Goal: Information Seeking & Learning: Learn about a topic

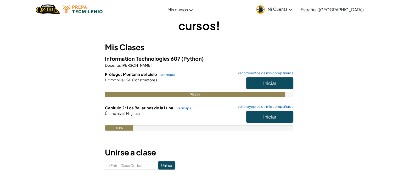
scroll to position [26, 0]
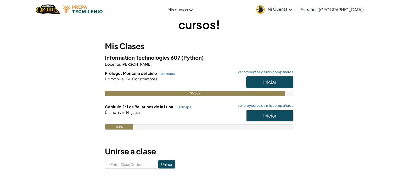
click at [269, 117] on span "Iniciar" at bounding box center [269, 116] width 13 height 6
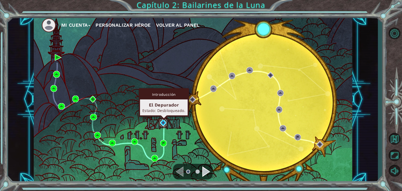
click at [166, 123] on img at bounding box center [163, 122] width 7 height 7
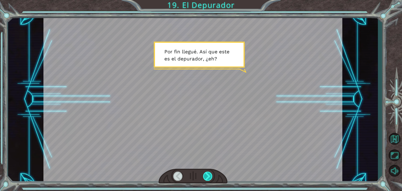
click at [207, 175] on div at bounding box center [207, 176] width 9 height 9
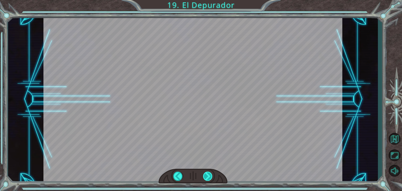
click at [207, 176] on div at bounding box center [207, 176] width 9 height 9
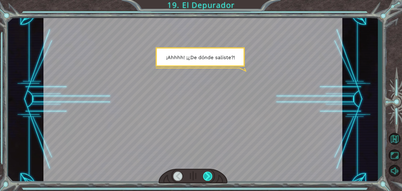
click at [207, 176] on div at bounding box center [207, 176] width 9 height 9
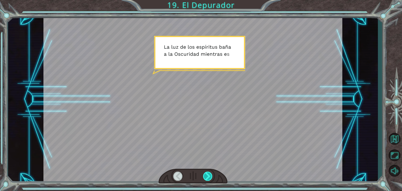
click at [207, 176] on div at bounding box center [207, 176] width 9 height 9
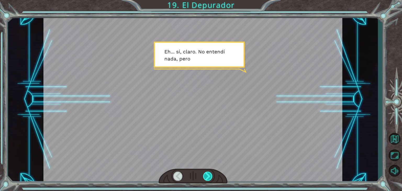
click at [207, 176] on div at bounding box center [207, 176] width 9 height 9
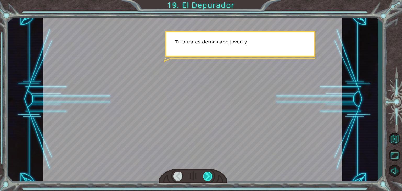
click at [207, 176] on div at bounding box center [207, 176] width 9 height 9
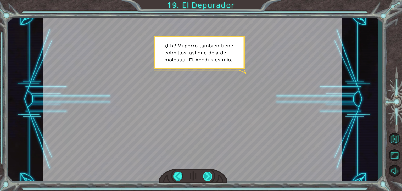
click at [211, 179] on div at bounding box center [207, 176] width 9 height 9
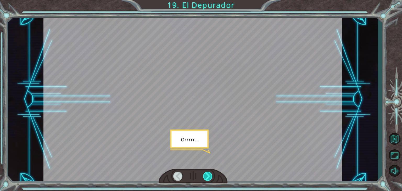
click at [211, 179] on div at bounding box center [207, 176] width 9 height 9
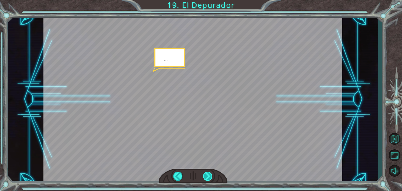
click at [211, 179] on div at bounding box center [207, 176] width 9 height 9
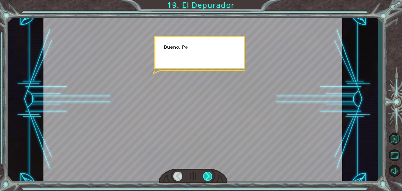
click at [211, 179] on div at bounding box center [207, 176] width 9 height 9
click at [211, 178] on div at bounding box center [207, 176] width 9 height 9
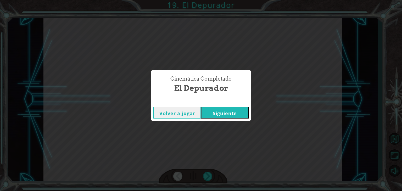
click at [223, 117] on button "Siguiente" at bounding box center [225, 113] width 48 height 12
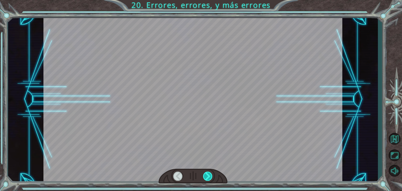
click at [210, 179] on div at bounding box center [207, 176] width 9 height 9
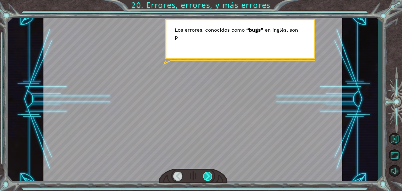
click at [210, 179] on div at bounding box center [207, 176] width 9 height 9
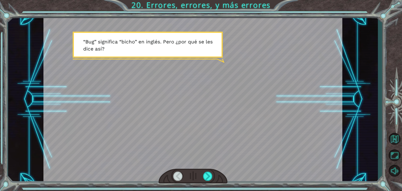
click at [179, 177] on div at bounding box center [177, 176] width 9 height 9
click at [208, 177] on div at bounding box center [207, 176] width 9 height 9
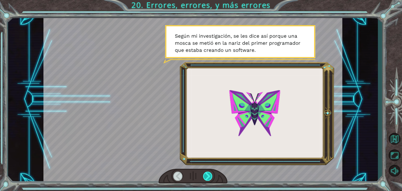
click at [208, 177] on div at bounding box center [207, 176] width 9 height 9
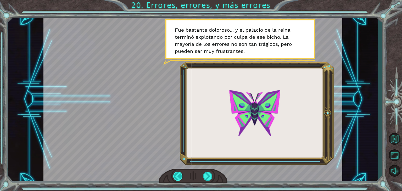
click at [181, 173] on div at bounding box center [177, 176] width 9 height 9
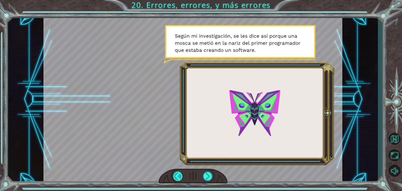
click at [181, 173] on div at bounding box center [177, 176] width 9 height 9
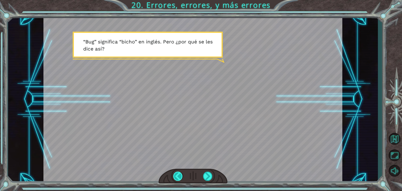
click at [181, 173] on div at bounding box center [177, 176] width 9 height 9
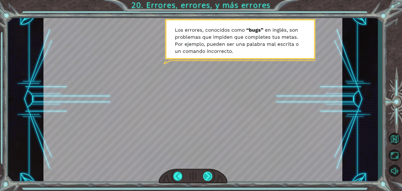
click at [208, 177] on div at bounding box center [207, 176] width 9 height 9
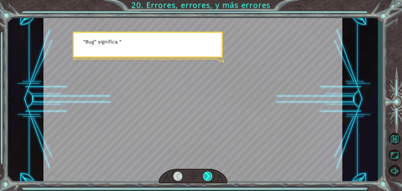
click at [208, 176] on div at bounding box center [207, 176] width 9 height 9
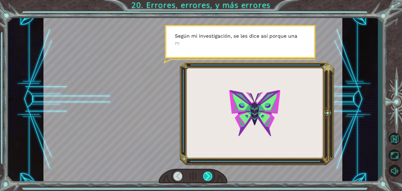
click at [208, 176] on div at bounding box center [207, 176] width 9 height 9
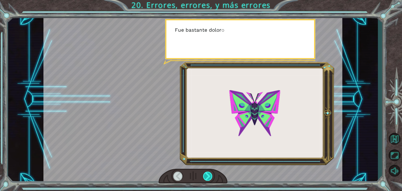
click at [208, 176] on div at bounding box center [207, 176] width 9 height 9
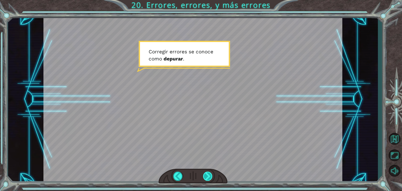
click at [211, 177] on div at bounding box center [207, 176] width 9 height 9
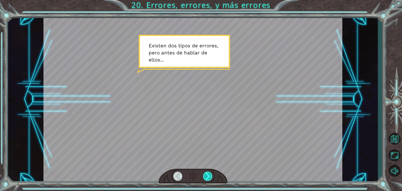
click at [211, 177] on div at bounding box center [207, 176] width 9 height 9
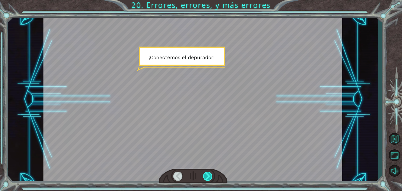
click at [211, 177] on div at bounding box center [207, 176] width 9 height 9
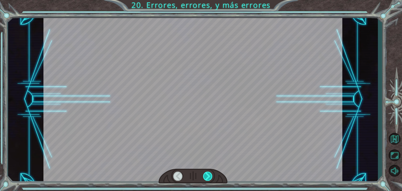
click at [211, 177] on div at bounding box center [207, 176] width 9 height 9
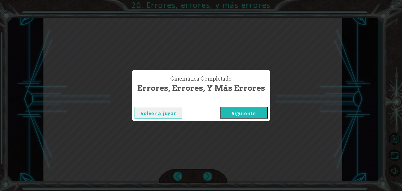
click at [249, 117] on button "Siguiente" at bounding box center [244, 113] width 48 height 12
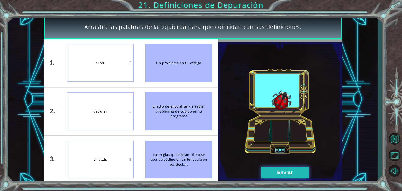
click at [275, 175] on button "Enviar" at bounding box center [285, 173] width 48 height 12
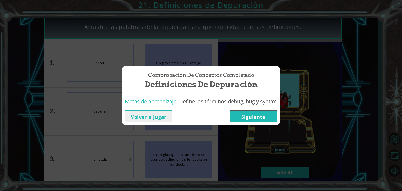
click at [251, 115] on button "Siguiente" at bounding box center [254, 116] width 48 height 12
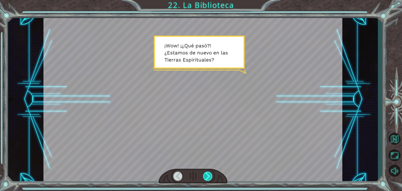
click at [208, 179] on div at bounding box center [207, 176] width 9 height 9
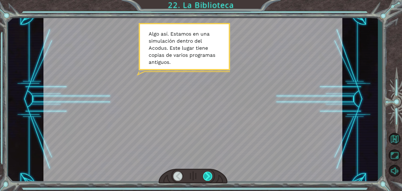
click at [208, 179] on div at bounding box center [207, 176] width 9 height 9
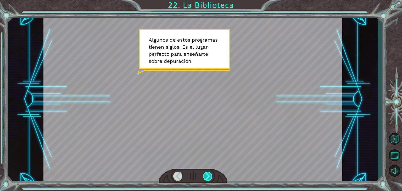
click at [208, 179] on div at bounding box center [207, 176] width 9 height 9
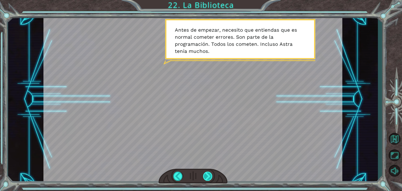
click at [210, 175] on div at bounding box center [207, 176] width 9 height 9
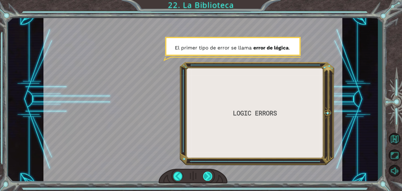
click at [210, 175] on div at bounding box center [207, 176] width 9 height 9
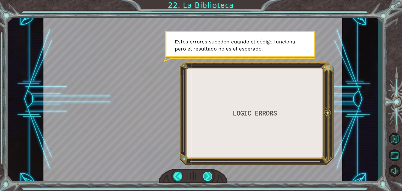
click at [210, 175] on div at bounding box center [207, 176] width 9 height 9
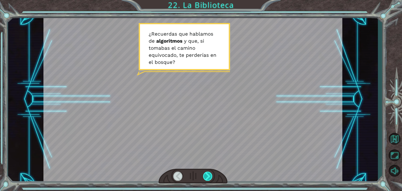
click at [210, 175] on div at bounding box center [207, 176] width 9 height 9
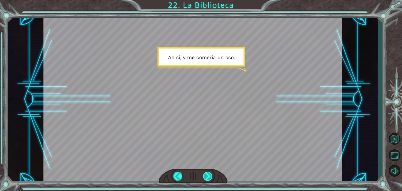
click at [210, 175] on div at bounding box center [207, 176] width 9 height 9
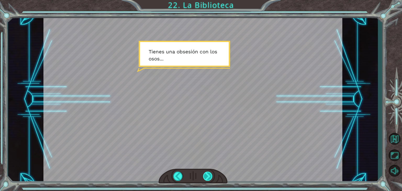
click at [210, 175] on div at bounding box center [207, 176] width 9 height 9
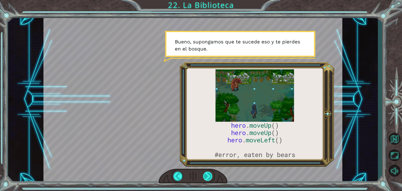
click at [210, 175] on div at bounding box center [207, 176] width 9 height 9
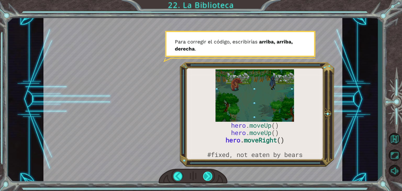
click at [210, 175] on div at bounding box center [207, 176] width 9 height 9
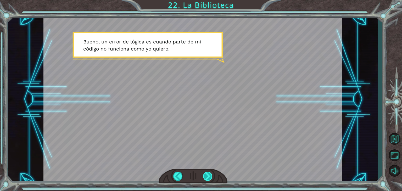
click at [210, 175] on div at bounding box center [207, 176] width 9 height 9
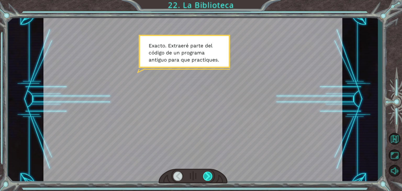
click at [210, 175] on div at bounding box center [207, 176] width 9 height 9
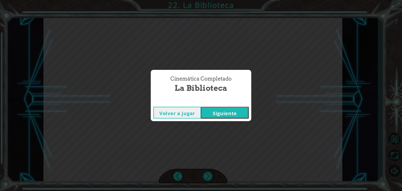
click at [231, 114] on button "Siguiente" at bounding box center [225, 113] width 48 height 12
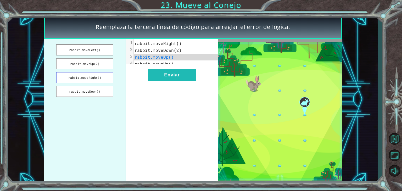
click at [83, 78] on button "rabbit.moveRight()" at bounding box center [84, 77] width 57 height 11
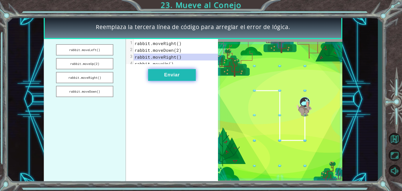
click at [178, 76] on button "Enviar" at bounding box center [172, 75] width 48 height 12
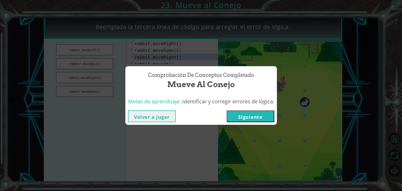
click at [143, 112] on button "Volver a jugar" at bounding box center [152, 116] width 48 height 12
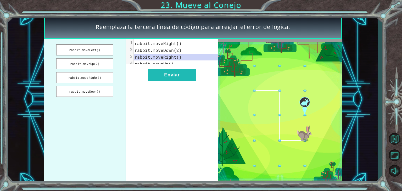
click at [298, 132] on img at bounding box center [280, 111] width 124 height 139
click at [156, 80] on button "Enviar" at bounding box center [172, 75] width 48 height 12
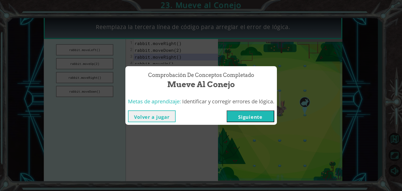
click at [245, 115] on button "Siguiente" at bounding box center [251, 116] width 48 height 12
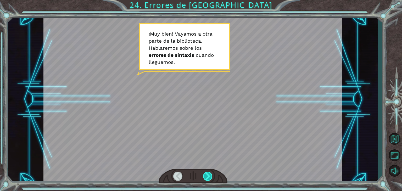
click at [204, 175] on div at bounding box center [207, 176] width 9 height 9
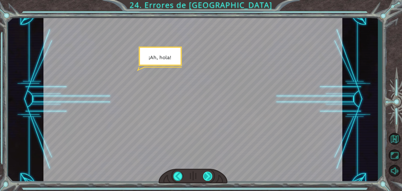
click at [204, 175] on div at bounding box center [207, 176] width 9 height 9
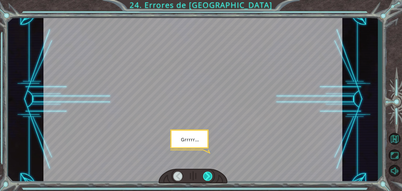
click at [204, 175] on div at bounding box center [207, 176] width 9 height 9
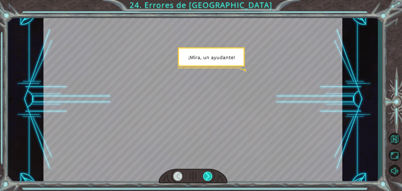
click at [204, 175] on div at bounding box center [207, 176] width 9 height 9
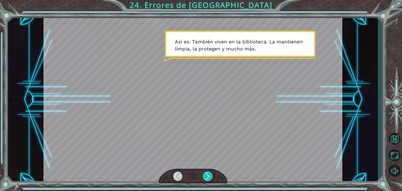
click at [204, 175] on div at bounding box center [207, 176] width 9 height 9
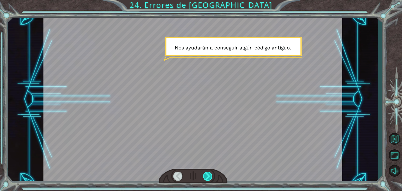
click at [204, 175] on div at bounding box center [207, 176] width 9 height 9
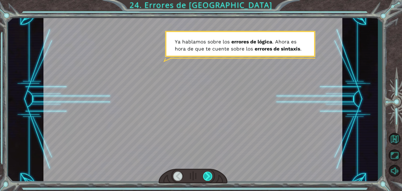
click at [204, 175] on div at bounding box center [207, 176] width 9 height 9
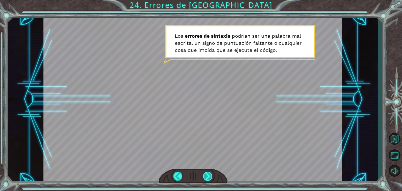
click at [208, 177] on div at bounding box center [207, 176] width 9 height 9
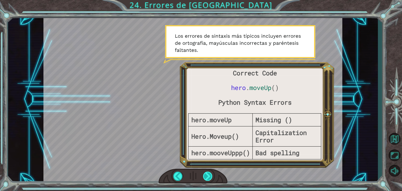
click at [208, 177] on div at bounding box center [207, 176] width 9 height 9
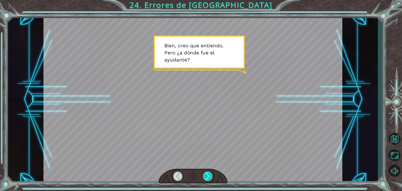
click at [208, 177] on div at bounding box center [207, 176] width 9 height 9
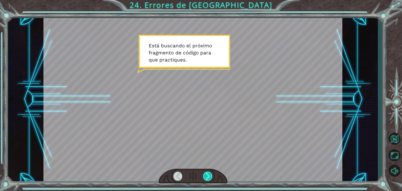
click at [208, 177] on div at bounding box center [207, 176] width 9 height 9
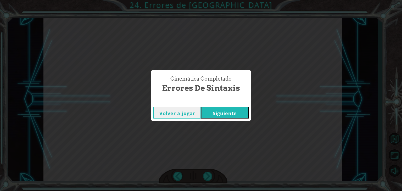
click at [233, 118] on button "Siguiente" at bounding box center [225, 113] width 48 height 12
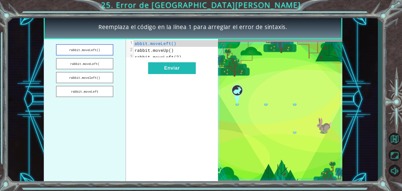
click at [102, 45] on button "rabbit.moveLeft()" at bounding box center [84, 49] width 57 height 11
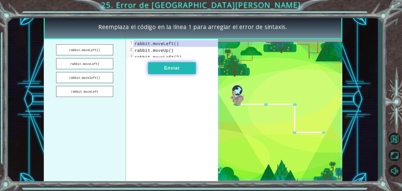
click at [187, 69] on button "Enviar" at bounding box center [172, 68] width 48 height 12
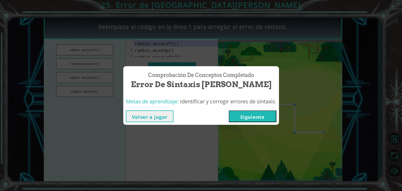
click at [152, 120] on button "Volver a jugar" at bounding box center [150, 116] width 48 height 12
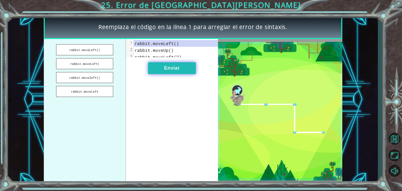
click at [174, 70] on button "Enviar" at bounding box center [172, 68] width 48 height 12
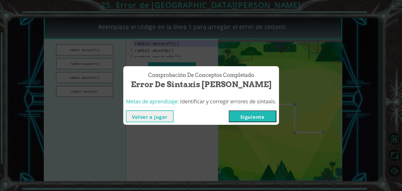
click at [263, 119] on button "Siguiente" at bounding box center [253, 116] width 48 height 12
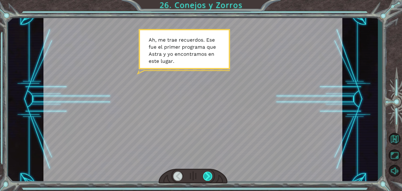
click at [208, 175] on div at bounding box center [207, 176] width 9 height 9
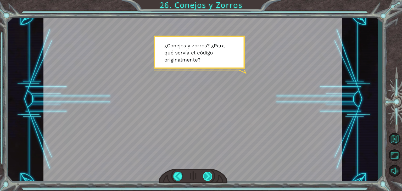
click at [208, 175] on div at bounding box center [207, 176] width 9 height 9
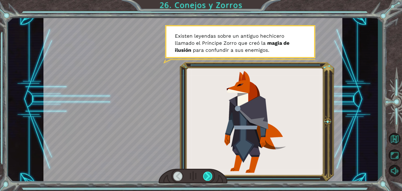
click at [208, 175] on div at bounding box center [207, 176] width 9 height 9
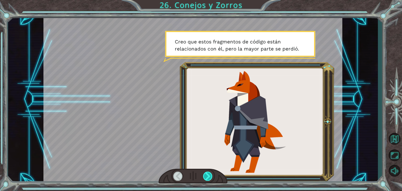
click at [208, 175] on div at bounding box center [207, 176] width 9 height 9
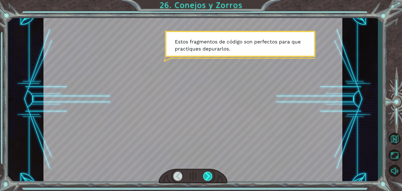
click at [208, 175] on div at bounding box center [207, 176] width 9 height 9
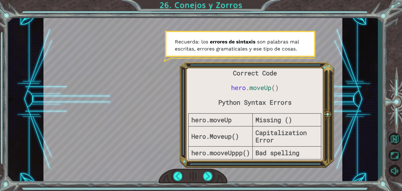
click at [214, 173] on div at bounding box center [193, 176] width 69 height 15
click at [208, 176] on div at bounding box center [207, 176] width 9 height 9
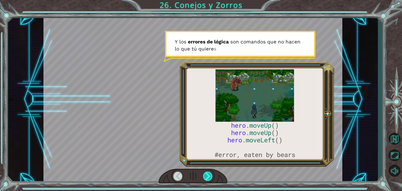
click at [208, 176] on div at bounding box center [207, 176] width 9 height 9
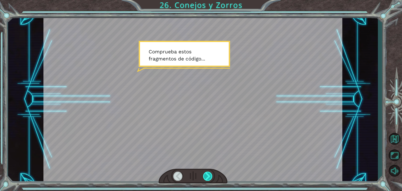
click at [208, 176] on div at bounding box center [207, 176] width 9 height 9
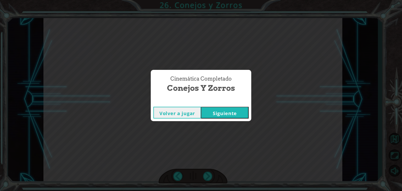
click at [225, 110] on button "Siguiente" at bounding box center [225, 113] width 48 height 12
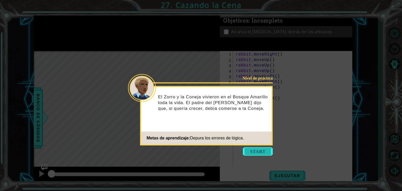
click at [258, 154] on button "Start" at bounding box center [258, 151] width 30 height 8
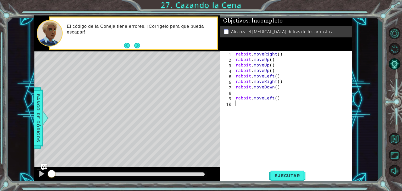
click at [270, 61] on div "rabbit . moveRight ( ) rabbit . moveUp ( ) rabbit . moveUp ( ) rabbit . moveUp …" at bounding box center [294, 114] width 119 height 126
click at [268, 62] on div "rabbit . moveRight ( ) rabbit . moveUp ( ) rabbit . moveUp ( ) rabbit . moveUp …" at bounding box center [294, 114] width 119 height 126
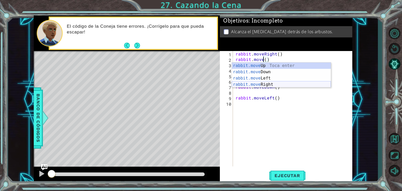
click at [271, 87] on div "rabbit.move Up Toca enter rabbit.move Down Toca enter rabbit.move Left Toca ent…" at bounding box center [281, 82] width 99 height 38
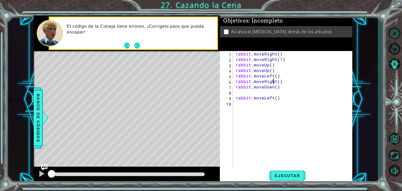
drag, startPoint x: 274, startPoint y: 82, endPoint x: 270, endPoint y: 83, distance: 4.3
click at [270, 83] on div "rabbit . moveRight ( ) rabbit . moveRight ( 1 ) rabbit . moveUp ( ) rabbit . mo…" at bounding box center [294, 114] width 119 height 126
drag, startPoint x: 276, startPoint y: 82, endPoint x: 263, endPoint y: 83, distance: 13.1
click at [263, 83] on div "rabbit . moveRight ( ) rabbit . moveRight ( 1 ) rabbit . moveUp ( ) rabbit . mo…" at bounding box center [294, 114] width 119 height 126
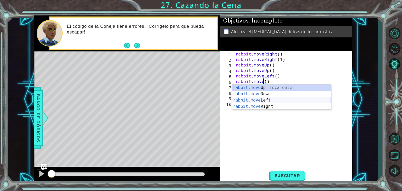
click at [262, 102] on div "rabbit.move Up Toca enter rabbit.move Down Toca enter rabbit.move Left Toca ent…" at bounding box center [281, 104] width 99 height 38
type textarea "rabbit.moveLeft(1)"
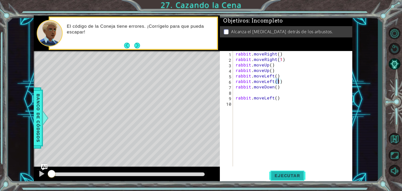
click at [285, 174] on span "Ejecutar" at bounding box center [287, 175] width 36 height 5
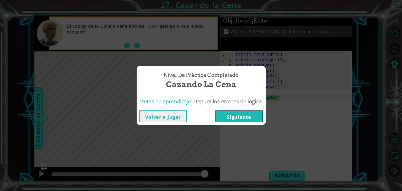
click at [175, 115] on button "Volver a jugar" at bounding box center [163, 116] width 48 height 12
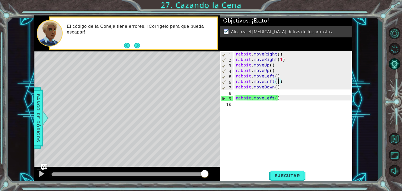
click at [245, 92] on div "rabbit . moveRight ( ) rabbit . moveRight ( 1 ) rabbit . moveUp ( ) rabbit . mo…" at bounding box center [294, 114] width 119 height 126
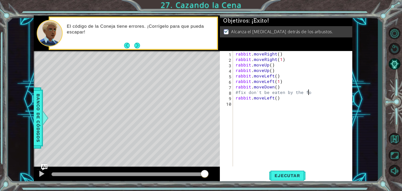
scroll to position [0, 4]
type textarea "#fix don´t be eaten by the [PERSON_NAME]"
click at [305, 173] on div "Ejecutar" at bounding box center [287, 175] width 132 height 13
click at [291, 173] on button "Ejecutar" at bounding box center [287, 175] width 36 height 13
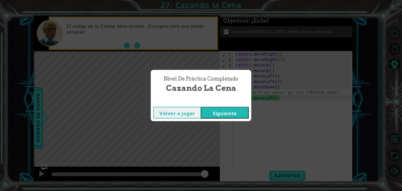
click at [191, 112] on button "Volver a jugar" at bounding box center [177, 113] width 48 height 12
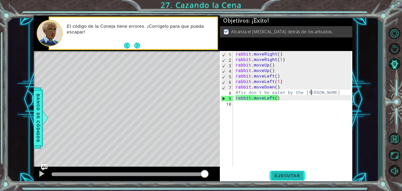
click at [292, 171] on button "Ejecutar" at bounding box center [287, 175] width 36 height 13
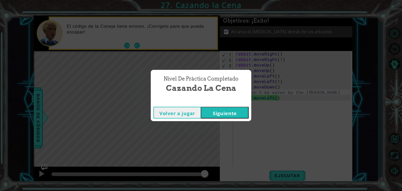
click at [225, 114] on button "Siguiente" at bounding box center [225, 113] width 48 height 12
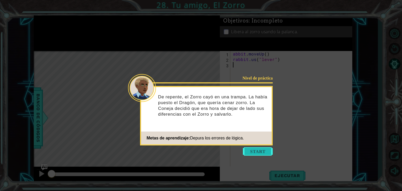
click at [260, 148] on button "Start" at bounding box center [258, 151] width 30 height 8
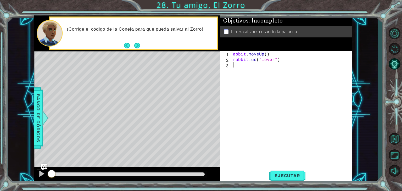
click at [232, 57] on div "abbit . moveUp ( ) rabbit . us ( "lever" )" at bounding box center [293, 114] width 122 height 126
click at [233, 54] on div "abbit . moveUp ( ) rabbit . us ( "lever" )" at bounding box center [293, 114] width 122 height 126
type textarea "rabbit.moveUp()"
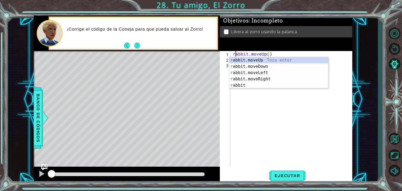
click at [292, 106] on div "rabbit . moveUp ( ) rabbit . us ( "lever" )" at bounding box center [293, 114] width 122 height 126
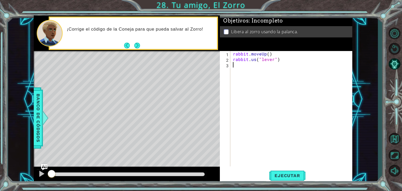
click at [257, 60] on div "rabbit . moveUp ( ) rabbit . us ( "lever" )" at bounding box center [293, 114] width 122 height 126
click at [256, 59] on div "rabbit . moveUp ( ) rabbit . us ( "lever" )" at bounding box center [293, 114] width 122 height 126
type textarea "rabbit.use("lever")"
click at [286, 175] on span "Ejecutar" at bounding box center [287, 175] width 36 height 5
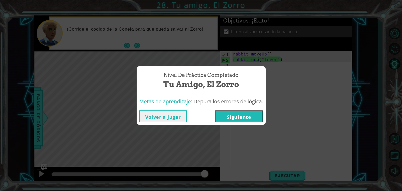
click at [172, 117] on button "Volver a jugar" at bounding box center [163, 116] width 48 height 12
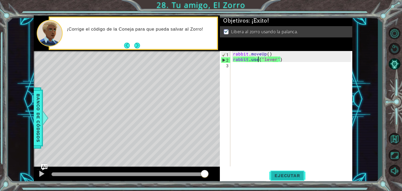
click at [291, 175] on span "Ejecutar" at bounding box center [287, 175] width 36 height 5
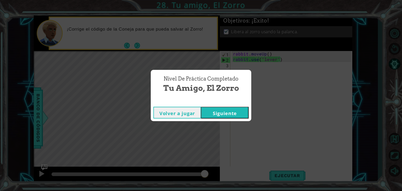
click at [237, 110] on button "Siguiente" at bounding box center [225, 113] width 48 height 12
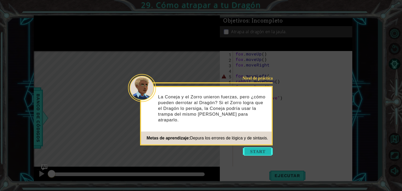
click at [258, 149] on button "Start" at bounding box center [258, 151] width 30 height 8
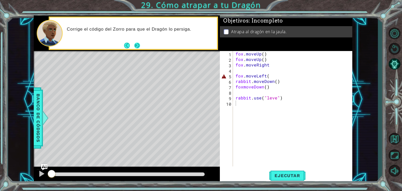
click at [134, 46] on button "Next" at bounding box center [137, 45] width 6 height 6
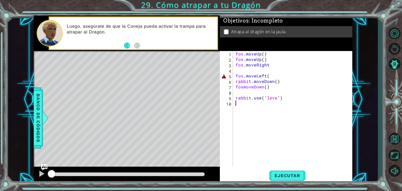
click at [274, 96] on div "fox . moveUp ( ) fox . moveUp ( ) fox . moveRight fox . moveLeft ( rabbit . mov…" at bounding box center [294, 114] width 119 height 126
click at [276, 96] on div "fox . moveUp ( ) fox . moveUp ( ) fox . moveRight fox . moveLeft ( rabbit . mov…" at bounding box center [294, 114] width 119 height 126
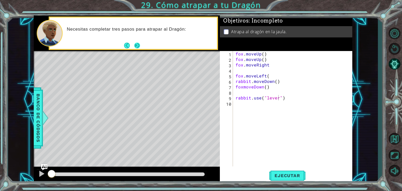
click at [138, 46] on button "Next" at bounding box center [137, 45] width 9 height 9
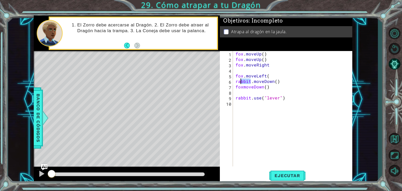
drag, startPoint x: 251, startPoint y: 83, endPoint x: 232, endPoint y: 86, distance: 18.8
click at [232, 86] on div "rabbit.use("lever") 1 2 3 4 5 6 7 8 9 10 [PERSON_NAME] . moveUp ( ) [PERSON_NAM…" at bounding box center [285, 108] width 131 height 115
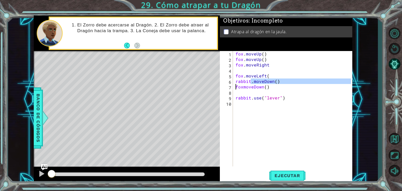
click at [232, 85] on div "7" at bounding box center [227, 87] width 12 height 5
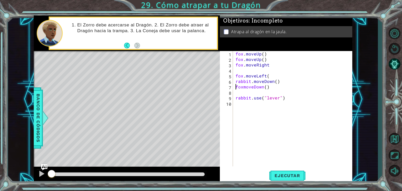
scroll to position [0, 2]
drag, startPoint x: 251, startPoint y: 80, endPoint x: 232, endPoint y: 83, distance: 19.4
click at [232, 83] on div "foxmoveDown() 1 2 3 4 5 6 7 8 9 10 [PERSON_NAME] . moveUp ( ) [PERSON_NAME] . m…" at bounding box center [285, 108] width 131 height 115
type textarea "fox.moveDown()"
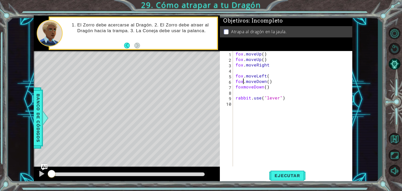
click at [243, 92] on div "[PERSON_NAME] . moveUp ( ) [PERSON_NAME] . moveUp ( ) [PERSON_NAME] . moveRight…" at bounding box center [294, 114] width 119 height 126
click at [245, 90] on div "[PERSON_NAME] . moveUp ( ) [PERSON_NAME] . moveUp ( ) [PERSON_NAME] . moveRight…" at bounding box center [294, 114] width 119 height 126
click at [245, 90] on div "[PERSON_NAME] . moveUp ( ) [PERSON_NAME] . moveUp ( ) [PERSON_NAME] . moveRight…" at bounding box center [293, 108] width 117 height 115
click at [245, 90] on div "[PERSON_NAME] . moveUp ( ) [PERSON_NAME] . moveUp ( ) [PERSON_NAME] . moveRight…" at bounding box center [294, 114] width 119 height 126
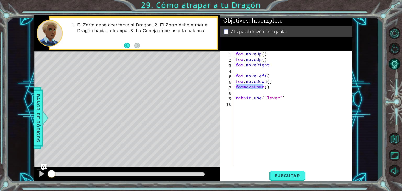
click at [245, 90] on div "[PERSON_NAME] . moveUp ( ) [PERSON_NAME] . moveUp ( ) [PERSON_NAME] . moveRight…" at bounding box center [293, 108] width 117 height 115
click at [244, 87] on div "[PERSON_NAME] . moveUp ( ) [PERSON_NAME] . moveUp ( ) [PERSON_NAME] . moveRight…" at bounding box center [294, 114] width 119 height 126
click at [286, 179] on button "Ejecutar" at bounding box center [287, 175] width 36 height 13
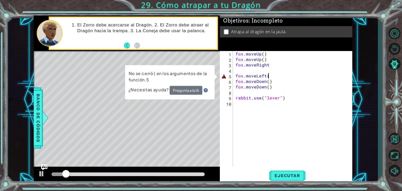
click at [271, 75] on div "[PERSON_NAME] . moveUp ( ) [PERSON_NAME] . moveUp ( ) [PERSON_NAME] . moveRight…" at bounding box center [294, 114] width 119 height 126
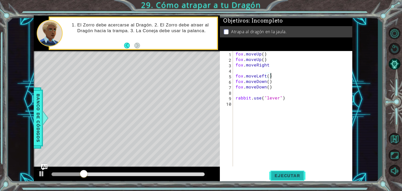
type textarea "fox.moveLeft()"
click at [282, 174] on span "Ejecutar" at bounding box center [287, 175] width 36 height 5
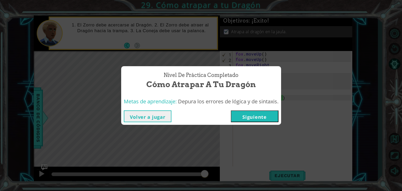
click at [137, 113] on button "Volver a jugar" at bounding box center [148, 116] width 48 height 12
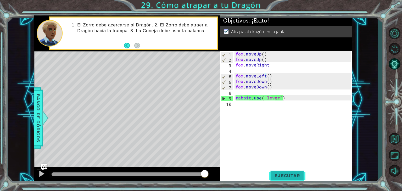
click at [277, 173] on button "Ejecutar" at bounding box center [287, 175] width 36 height 13
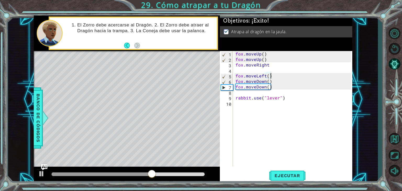
click at [270, 69] on div "[PERSON_NAME] . moveUp ( ) [PERSON_NAME] . moveUp ( ) [PERSON_NAME] . moveRight…" at bounding box center [294, 114] width 119 height 126
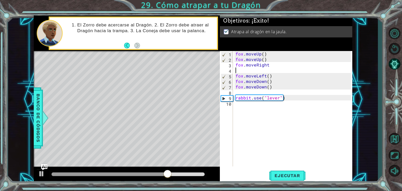
click at [270, 67] on div "[PERSON_NAME] . moveUp ( ) [PERSON_NAME] . moveUp ( ) [PERSON_NAME] . moveRight…" at bounding box center [294, 114] width 119 height 126
type textarea "fox.moveRight()"
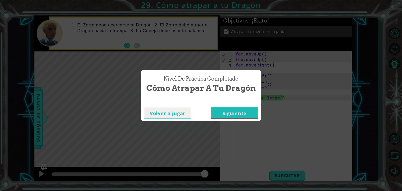
click at [181, 114] on button "Volver a jugar" at bounding box center [168, 113] width 48 height 12
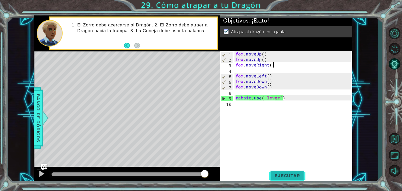
click at [292, 171] on button "Ejecutar" at bounding box center [287, 175] width 36 height 13
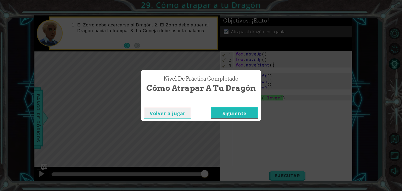
click at [176, 117] on button "Volver a jugar" at bounding box center [168, 113] width 48 height 12
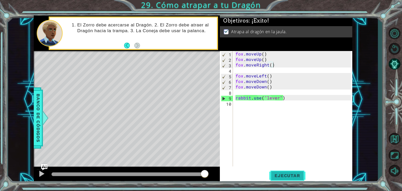
click at [292, 179] on button "Ejecutar" at bounding box center [287, 175] width 36 height 13
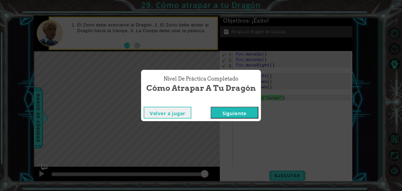
drag, startPoint x: 236, startPoint y: 120, endPoint x: 237, endPoint y: 115, distance: 5.1
click at [235, 119] on div "Volver a jugar [GEOGRAPHIC_DATA]" at bounding box center [201, 112] width 120 height 17
click at [239, 114] on button "Siguiente" at bounding box center [235, 113] width 48 height 12
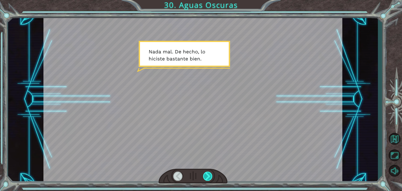
click at [207, 177] on div at bounding box center [207, 176] width 9 height 9
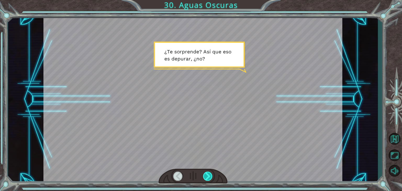
click at [207, 177] on div at bounding box center [207, 176] width 9 height 9
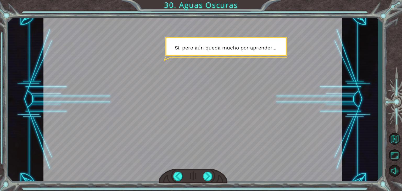
click at [118, 44] on div at bounding box center [192, 99] width 299 height 168
click at [209, 176] on div at bounding box center [207, 176] width 9 height 9
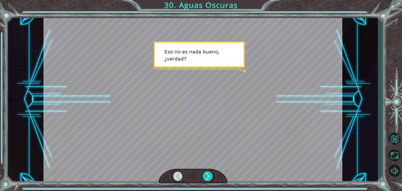
click at [209, 176] on div at bounding box center [207, 176] width 9 height 9
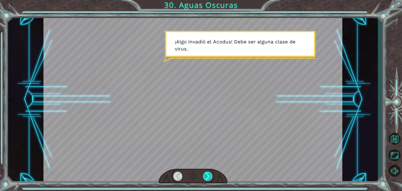
click at [209, 176] on div at bounding box center [207, 176] width 9 height 9
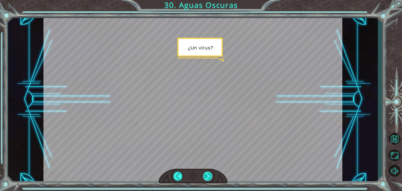
click at [209, 176] on div at bounding box center [207, 176] width 9 height 9
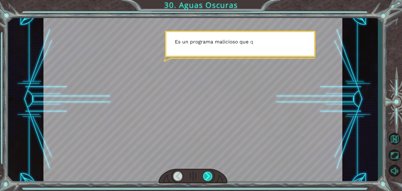
click at [209, 176] on div at bounding box center [207, 176] width 9 height 9
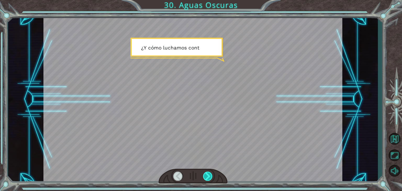
click at [209, 176] on div at bounding box center [207, 176] width 9 height 9
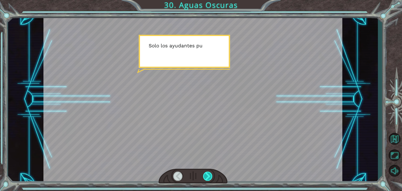
click at [209, 176] on div at bounding box center [207, 176] width 9 height 9
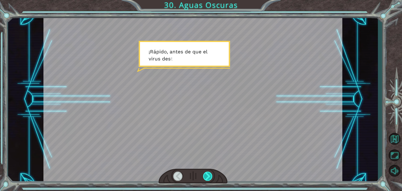
click at [209, 176] on div at bounding box center [207, 176] width 9 height 9
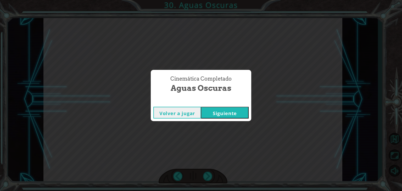
click at [224, 114] on button "Siguiente" at bounding box center [225, 113] width 48 height 12
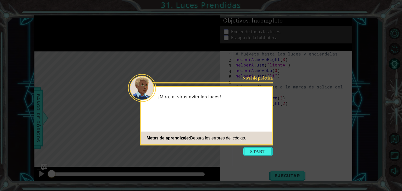
click at [251, 149] on button "Start" at bounding box center [258, 151] width 30 height 8
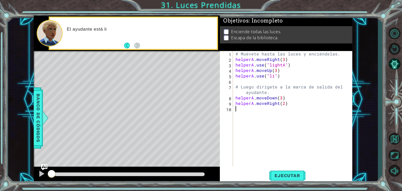
click at [250, 149] on div "# Muévete hasta las luces y enciéndelas. helperA . moveRight ( 3 ) helperA . us…" at bounding box center [294, 114] width 119 height 126
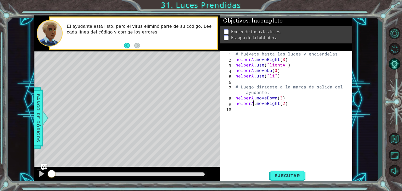
click at [254, 106] on div "# Muévete hasta las luces y enciéndelas. helperA . moveRight ( 3 ) helperA . us…" at bounding box center [294, 114] width 119 height 126
click at [253, 99] on div "# Muévete hasta las luces y enciéndelas. helperA . moveRight ( 3 ) helperA . us…" at bounding box center [294, 114] width 119 height 126
click at [253, 75] on div "# Muévete hasta las luces y enciéndelas. helperA . moveRight ( 3 ) helperA . us…" at bounding box center [294, 114] width 119 height 126
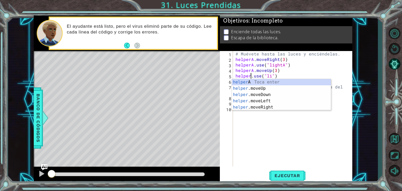
click at [253, 70] on div "# Muévete hasta las luces y enciéndelas. helperA . moveRight ( 3 ) helperA . us…" at bounding box center [294, 114] width 119 height 126
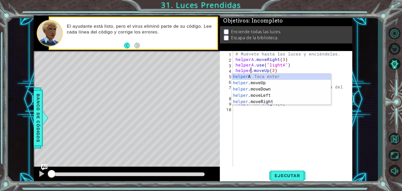
click at [253, 64] on div "# Muévete hasta las luces y enciéndelas. helperA . moveRight ( 3 ) helperA . us…" at bounding box center [294, 114] width 119 height 126
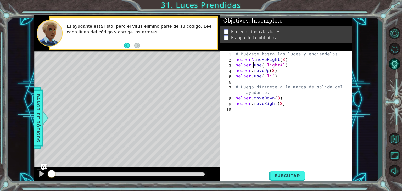
click at [253, 62] on div "# Muévete hasta las luces y enciéndelas. helperA . moveRight ( 3 ) helper . use…" at bounding box center [294, 114] width 119 height 126
click at [254, 59] on div "# Muévete hasta las luces y enciéndelas. helperA . moveRight ( 3 ) helper . use…" at bounding box center [294, 114] width 119 height 126
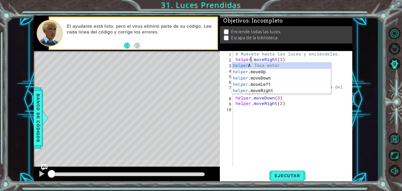
click at [294, 59] on div "# Muévete hasta las luces y enciéndelas. helper . moveRight ( 3 ) helper . use …" at bounding box center [294, 114] width 119 height 126
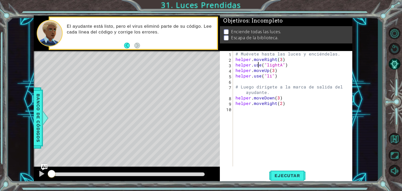
click at [259, 67] on div "# Muévete hasta las luces y enciéndelas. helper . moveRight ( 3 ) helper . use …" at bounding box center [294, 114] width 119 height 126
click at [281, 64] on div "# Muévete hasta las luces y enciéndelas. helper . moveRight ( 3 ) helper . use …" at bounding box center [294, 114] width 119 height 126
drag, startPoint x: 279, startPoint y: 178, endPoint x: 276, endPoint y: 181, distance: 4.6
click at [276, 181] on button "Ejecutar" at bounding box center [287, 175] width 36 height 13
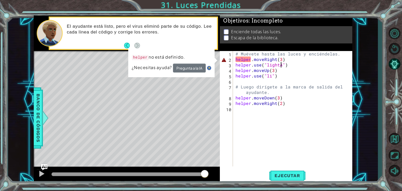
click at [238, 64] on div "# Muévete hasta las luces y enciéndelas. helper . moveRight ( 3 ) helper . use …" at bounding box center [294, 114] width 119 height 126
click at [244, 62] on div "# Muévete hasta las luces y enciéndelas. helper . moveRight ( 3 ) helper . use …" at bounding box center [294, 114] width 119 height 126
click at [190, 69] on button "Pregunta a la IA" at bounding box center [189, 68] width 33 height 9
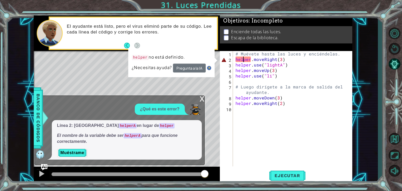
click at [250, 58] on div "# Muévete hasta las luces y enciéndelas. helper . moveRight ( 3 ) helper . use …" at bounding box center [294, 114] width 119 height 126
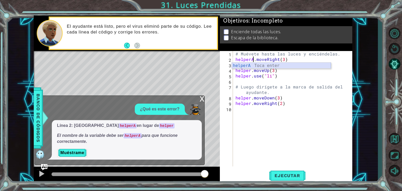
click at [251, 67] on div "helperA Toca enter" at bounding box center [281, 72] width 99 height 19
click at [252, 66] on div "# Muévete hasta las luces y enciéndelas. helperA . moveRight ( 3 ) helper . use…" at bounding box center [294, 114] width 119 height 126
click at [250, 70] on div "helperA Toca enter" at bounding box center [281, 77] width 99 height 19
click at [250, 70] on div "# Muévete hasta las luces y enciéndelas. helperA . moveRight ( 3 ) helperA . us…" at bounding box center [294, 114] width 119 height 126
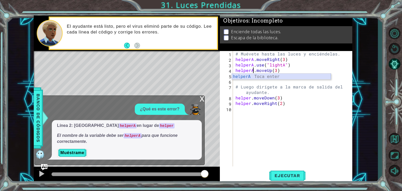
click at [251, 78] on div "helperA Toca enter" at bounding box center [281, 83] width 99 height 19
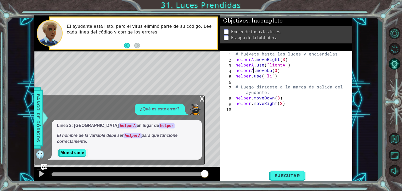
click at [251, 76] on div "# Muévete hasta las luces y enciéndelas. helperA . moveRight ( 3 ) helperA . us…" at bounding box center [294, 114] width 119 height 126
click at [250, 83] on div "helperA Toca enter" at bounding box center [281, 88] width 99 height 19
click at [250, 98] on div "# Muévete hasta las luces y enciéndelas. helperA . moveRight ( 3 ) helperA . us…" at bounding box center [294, 114] width 119 height 126
click at [250, 105] on div "helperA Toca enter" at bounding box center [281, 110] width 99 height 19
click at [251, 102] on div "# Muévete hasta las luces y enciéndelas. helperA . moveRight ( 3 ) helperA . us…" at bounding box center [294, 114] width 119 height 126
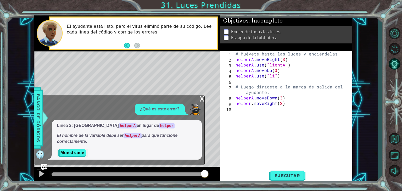
type textarea "helperA.moveRight(2)"
click at [250, 113] on div "# Muévete hasta las luces y enciéndelas. helperA . moveRight ( 3 ) helperA . us…" at bounding box center [294, 114] width 119 height 126
click at [292, 176] on span "Ejecutar" at bounding box center [287, 175] width 36 height 5
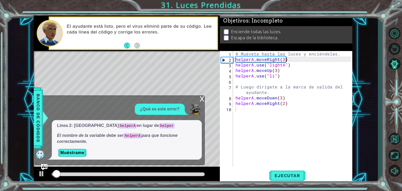
click at [204, 99] on div "x" at bounding box center [202, 98] width 5 height 5
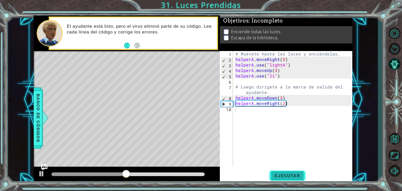
click at [289, 172] on button "Ejecutar" at bounding box center [287, 175] width 36 height 13
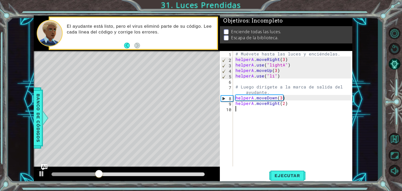
click at [273, 78] on div "# Muévete hasta las luces y enciéndelas. helperA . moveRight ( 3 ) helperA . us…" at bounding box center [294, 114] width 119 height 126
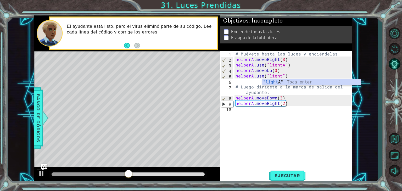
scroll to position [0, 3]
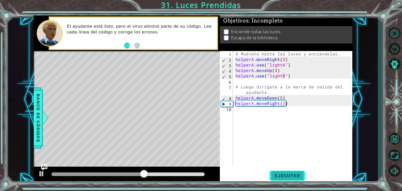
click at [285, 174] on span "Ejecutar" at bounding box center [287, 175] width 36 height 5
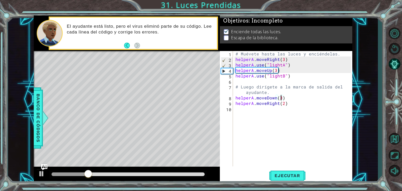
click at [281, 99] on div "# Muévete hasta las luces y enciéndelas. helperA . moveRight ( 3 ) helperA . us…" at bounding box center [294, 114] width 119 height 126
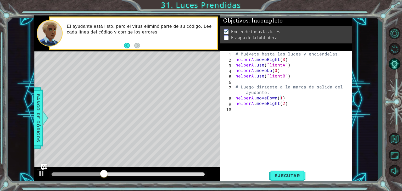
scroll to position [0, 3]
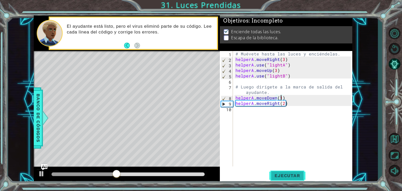
type textarea "helperA.moveDown(1)"
click at [279, 173] on span "Ejecutar" at bounding box center [287, 175] width 36 height 5
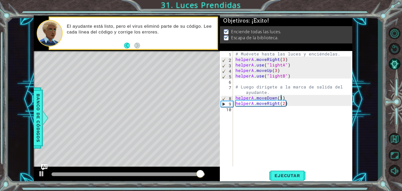
click at [258, 121] on div "# Muévete hasta las luces y enciéndelas. helperA . moveRight ( 3 ) helperA . us…" at bounding box center [294, 114] width 119 height 126
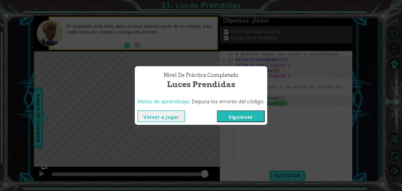
click at [158, 115] on button "Volver a jugar" at bounding box center [161, 116] width 48 height 12
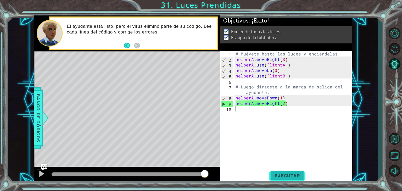
click at [281, 172] on button "Ejecutar" at bounding box center [287, 175] width 36 height 13
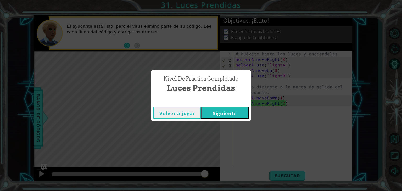
click at [231, 113] on button "Siguiente" at bounding box center [225, 113] width 48 height 12
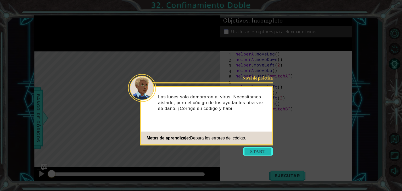
click at [254, 149] on button "Start" at bounding box center [258, 151] width 30 height 8
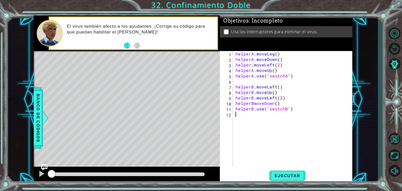
drag, startPoint x: 124, startPoint y: 47, endPoint x: 122, endPoint y: 48, distance: 2.8
click at [122, 48] on div "El virus también afecto a los ayudantes. ¡Corrige su código para que puedan hab…" at bounding box center [133, 34] width 167 height 32
click at [126, 46] on button "Back" at bounding box center [129, 46] width 10 height 6
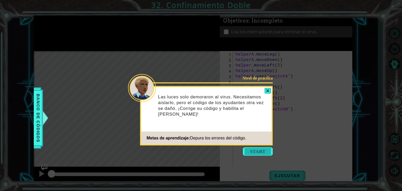
click at [259, 150] on button "Start" at bounding box center [258, 151] width 30 height 8
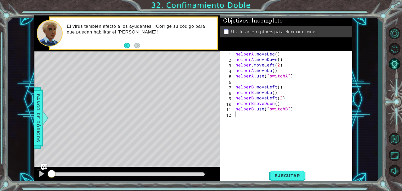
click at [274, 57] on div "helperA . moveLeg ( ) helperA . moveDown ( ) helper . moveLeft ( 2 ) helperA . …" at bounding box center [294, 114] width 119 height 126
click at [272, 54] on div "helperA . moveLeg ( ) helperA . moveDown ( ) helper . moveLeft ( 2 ) helperA . …" at bounding box center [294, 114] width 119 height 126
drag, startPoint x: 282, startPoint y: 77, endPoint x: 269, endPoint y: 78, distance: 13.1
click at [269, 78] on div "helperA . moveLeft ( ) helperA . moveDown ( ) helper . moveLeft ( 2 ) helperA .…" at bounding box center [294, 114] width 119 height 126
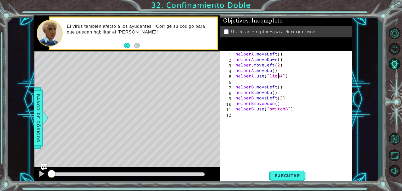
scroll to position [0, 3]
click at [275, 180] on button "Ejecutar" at bounding box center [287, 175] width 36 height 13
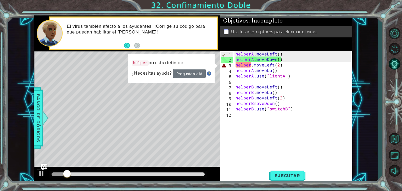
click at [250, 64] on div "helperA . moveLeft ( ) helperA . moveDown ( ) helper . moveLeft ( 2 ) helperA .…" at bounding box center [294, 114] width 119 height 126
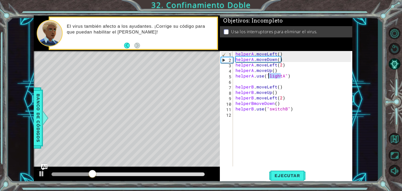
drag, startPoint x: 281, startPoint y: 77, endPoint x: 268, endPoint y: 76, distance: 12.8
click at [268, 76] on div "helperA . moveLeft ( ) helperA . moveDown ( ) helperA . moveLeft ( 2 ) helperA …" at bounding box center [294, 114] width 119 height 126
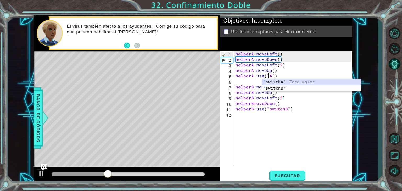
click at [273, 80] on div "" switchA" Toca enter " switchB" Toca enter" at bounding box center [311, 91] width 99 height 25
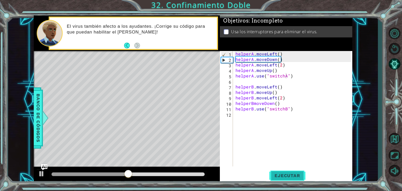
click at [288, 170] on button "Ejecutar" at bounding box center [287, 175] width 36 height 13
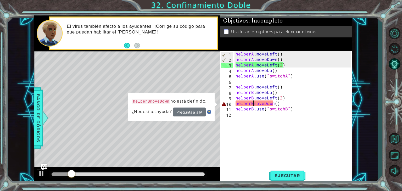
click at [253, 104] on div "helperA . moveLeft ( ) helperA . moveDown ( ) helperA . moveLeft ( 2 ) helperA …" at bounding box center [294, 114] width 119 height 126
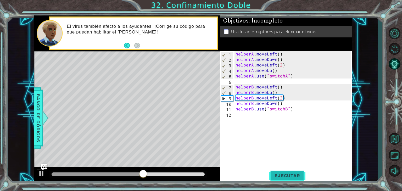
type textarea "helperB.moveDown()"
click at [279, 176] on span "Ejecutar" at bounding box center [287, 175] width 36 height 5
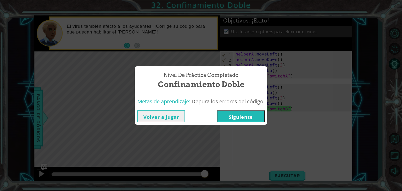
click at [152, 118] on button "Volver a jugar" at bounding box center [161, 116] width 48 height 12
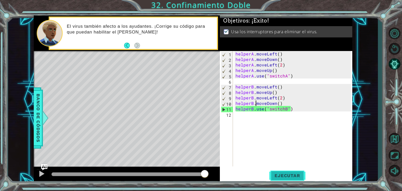
click at [301, 177] on span "Ejecutar" at bounding box center [287, 175] width 36 height 5
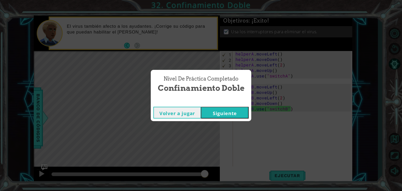
click at [221, 113] on button "Siguiente" at bounding box center [225, 113] width 48 height 12
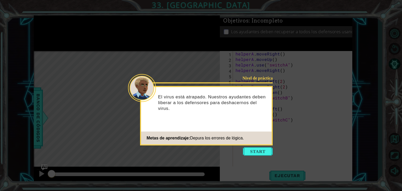
click at [256, 151] on button "Start" at bounding box center [258, 151] width 30 height 8
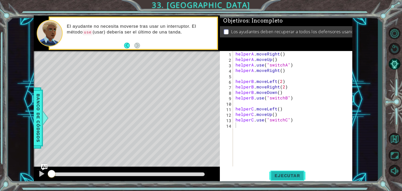
click at [276, 170] on button "Ejecutar" at bounding box center [287, 175] width 36 height 13
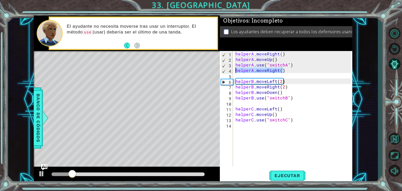
drag, startPoint x: 287, startPoint y: 71, endPoint x: 236, endPoint y: 70, distance: 50.8
click at [236, 70] on div "helperA . moveRight ( ) helperA . moveUp ( ) helperA . use ( "switchA" ) helper…" at bounding box center [294, 114] width 119 height 126
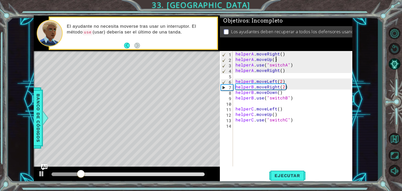
click at [281, 59] on div "helperA . moveRight ( ) helperA . moveUp ( ) helperA . use ( "switchA" ) helper…" at bounding box center [294, 114] width 119 height 126
type textarea "helperA.moveUp()"
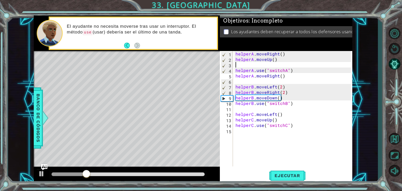
paste textarea "helperA.moveRight()"
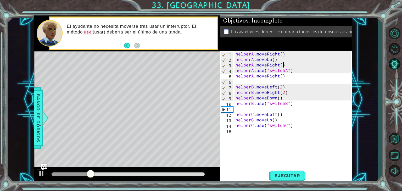
click at [302, 72] on div "helperA . moveRight ( ) helperA . moveUp ( ) helperA . moveRight ( ) helperA . …" at bounding box center [294, 114] width 119 height 126
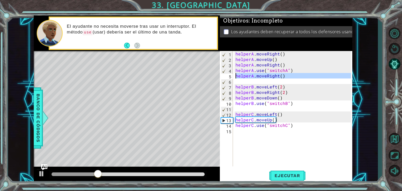
drag, startPoint x: 290, startPoint y: 79, endPoint x: 232, endPoint y: 76, distance: 58.5
click at [231, 76] on div "helperA.use("switchA") 1 2 3 4 5 6 7 8 9 10 11 12 13 14 15 helperA . moveRight …" at bounding box center [285, 108] width 131 height 115
type textarea "helperA.moveRight()"
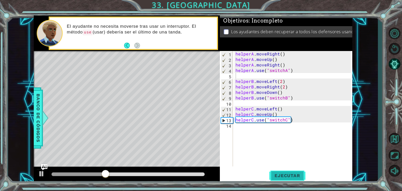
click at [280, 173] on span "Ejecutar" at bounding box center [287, 175] width 36 height 5
click at [40, 173] on div at bounding box center [41, 173] width 7 height 7
drag, startPoint x: 289, startPoint y: 88, endPoint x: 235, endPoint y: 90, distance: 54.2
click at [234, 90] on div "1 2 3 4 5 6 7 8 9 10 11 12 13 14 helperA . moveRight ( ) helperA . moveUp ( ) h…" at bounding box center [285, 108] width 131 height 115
click at [280, 92] on div "helperA . moveRight ( ) helperA . moveUp ( ) helperA . moveRight ( ) helperA . …" at bounding box center [294, 114] width 119 height 126
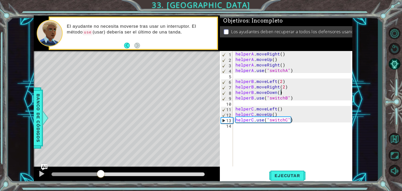
type textarea "helperB.moveDown()"
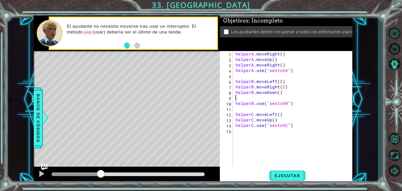
paste textarea "helperB.moveRight(2)"
drag, startPoint x: 284, startPoint y: 87, endPoint x: 226, endPoint y: 86, distance: 58.4
click at [226, 86] on div "helperB.moveRight(2) 1 2 3 4 5 6 7 8 9 10 11 12 13 14 15 helperA . moveRight ( …" at bounding box center [285, 108] width 131 height 115
type textarea "helperB.moveLeft(2))"
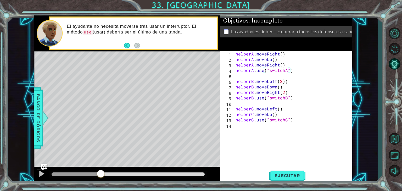
click at [294, 73] on div "helperA . moveRight ( ) helperA . moveUp ( ) helperA . moveRight ( ) helperA . …" at bounding box center [294, 114] width 119 height 126
click at [287, 84] on div "helperA . moveRight ( ) helperA . moveUp ( ) helperA . moveRight ( ) helperA . …" at bounding box center [294, 114] width 119 height 126
click at [274, 175] on span "Ejecutar" at bounding box center [287, 175] width 36 height 5
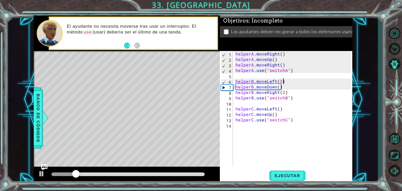
click at [279, 118] on div "helperA . moveRight ( ) helperA . moveUp ( ) helperA . moveRight ( ) helperA . …" at bounding box center [294, 114] width 119 height 126
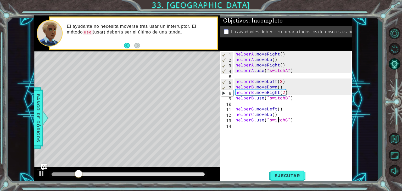
click at [278, 116] on div "helperA . moveRight ( ) helperA . moveUp ( ) helperA . moveRight ( ) helperA . …" at bounding box center [294, 114] width 119 height 126
type textarea "helperC.moveUp()"
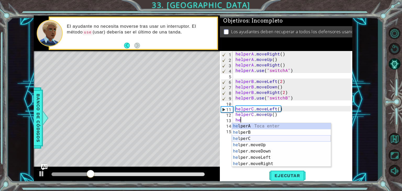
click at [273, 140] on div "he lperA Toca enter he lperB Toca enter he lperC Toca enter he lper.moveUp Toca…" at bounding box center [281, 151] width 99 height 57
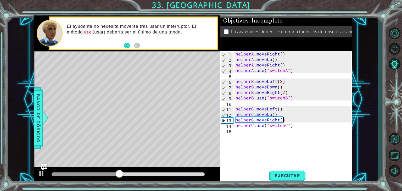
scroll to position [0, 3]
type textarea "helperC.moveRight()"
click at [298, 175] on span "Ejecutar" at bounding box center [287, 175] width 36 height 5
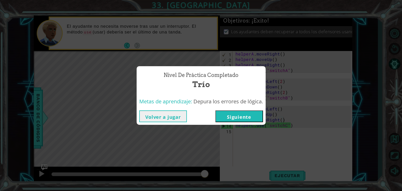
drag, startPoint x: 142, startPoint y: 115, endPoint x: 147, endPoint y: 115, distance: 4.7
click at [147, 115] on button "Volver a jugar" at bounding box center [163, 116] width 48 height 12
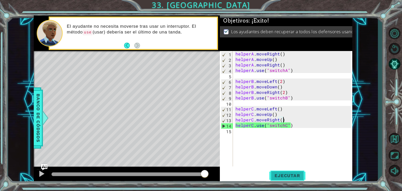
click at [286, 175] on span "Ejecutar" at bounding box center [287, 175] width 36 height 5
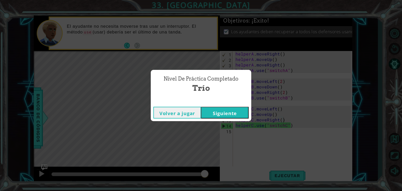
click at [227, 110] on button "Siguiente" at bounding box center [225, 113] width 48 height 12
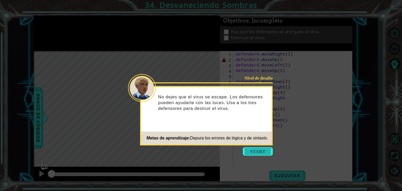
click at [260, 149] on button "Start" at bounding box center [258, 151] width 30 height 8
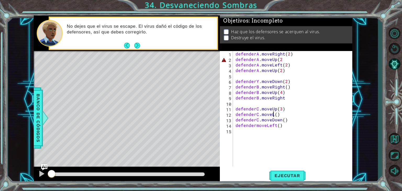
click at [273, 113] on div "defenderA . moveRight ( 2 ) defenderA . moveUp ( 2 defenderA . moveLeft ( 2 ) d…" at bounding box center [294, 114] width 119 height 126
click at [255, 128] on div "defenderA . moveRight ( 2 ) defenderA . moveUp ( 2 defenderA . moveLeft ( 2 ) d…" at bounding box center [294, 114] width 119 height 126
click at [137, 44] on button "Next" at bounding box center [136, 45] width 9 height 9
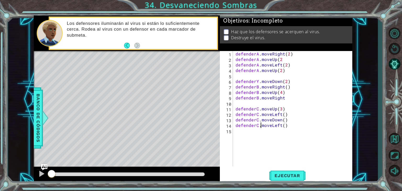
click at [258, 82] on div "defenderA . moveRight ( 2 ) defenderA . moveUp ( 2 defenderA . moveLeft ( 2 ) d…" at bounding box center [294, 114] width 119 height 126
click at [279, 71] on div "defenderA . moveRight ( 2 ) defenderA . moveUp ( 2 defenderA . moveLeft ( 2 ) d…" at bounding box center [294, 114] width 119 height 126
click at [286, 175] on span "Ejecutar" at bounding box center [287, 175] width 36 height 5
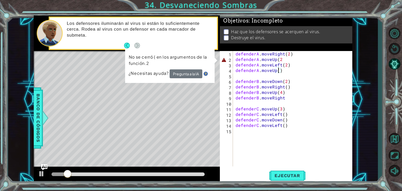
click at [281, 58] on div "defenderA . moveRight ( 2 ) defenderA . moveUp ( 2 defenderA . moveLeft ( 2 ) d…" at bounding box center [294, 114] width 119 height 126
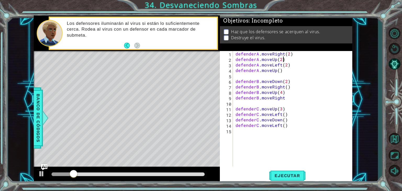
scroll to position [0, 3]
click at [288, 181] on button "Ejecutar" at bounding box center [287, 175] width 36 height 13
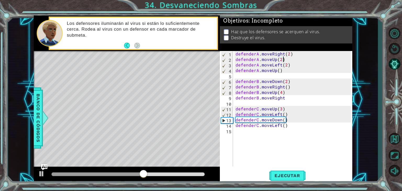
click at [292, 98] on div "defenderA . moveRight ( 2 ) defenderA . moveUp ( 2 ) defenderA . moveLeft ( 2 )…" at bounding box center [294, 114] width 119 height 126
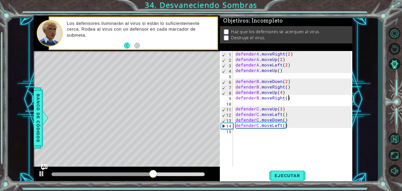
type textarea "defenderB.moveRight()"
drag, startPoint x: 292, startPoint y: 98, endPoint x: 288, endPoint y: 99, distance: 4.2
click at [288, 99] on div "defenderA . moveRight ( 2 ) defenderA . moveUp ( 2 ) defenderA . moveLeft ( 2 )…" at bounding box center [294, 114] width 119 height 126
click at [285, 101] on div "defenderA . moveRight ( 2 ) defenderA . moveUp ( 2 ) defenderA . moveLeft ( 2 )…" at bounding box center [294, 114] width 119 height 126
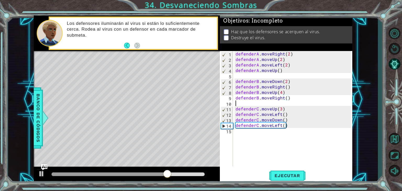
scroll to position [0, 0]
click at [286, 98] on div "defenderA . moveRight ( 2 ) defenderA . moveUp ( 2 ) defenderA . moveLeft ( 2 )…" at bounding box center [294, 114] width 119 height 126
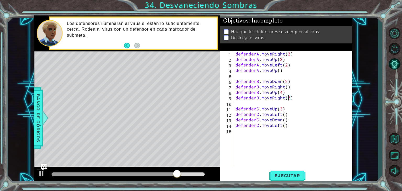
scroll to position [0, 3]
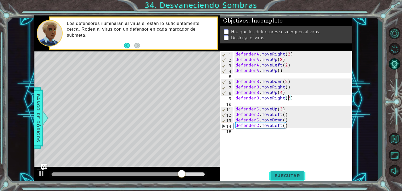
click at [276, 173] on button "Ejecutar" at bounding box center [287, 175] width 36 height 13
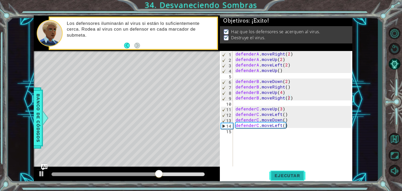
click at [276, 173] on button "Ejecutar" at bounding box center [287, 175] width 36 height 13
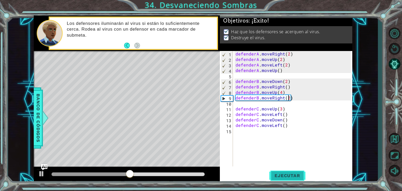
type textarea "defenderB.moveRight()"
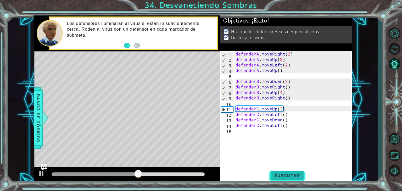
click at [276, 173] on button "Ejecutar" at bounding box center [287, 175] width 36 height 13
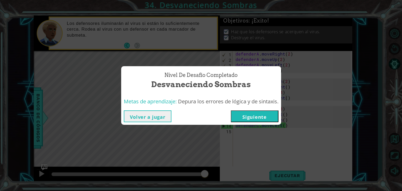
click at [255, 116] on button "Siguiente" at bounding box center [255, 116] width 48 height 12
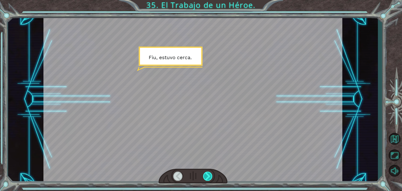
click at [207, 175] on div at bounding box center [207, 176] width 9 height 9
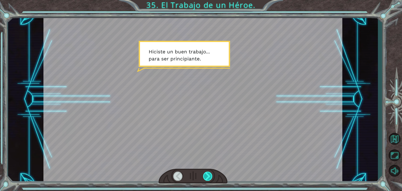
click at [207, 175] on div at bounding box center [207, 176] width 9 height 9
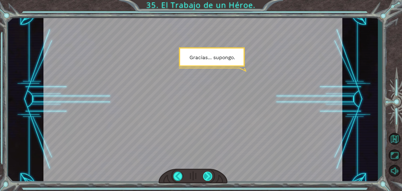
click at [207, 175] on div at bounding box center [207, 176] width 9 height 9
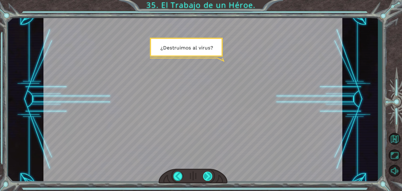
click at [207, 174] on div at bounding box center [207, 176] width 9 height 9
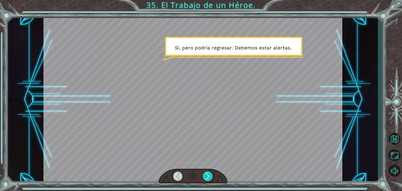
click at [207, 174] on div at bounding box center [207, 176] width 9 height 9
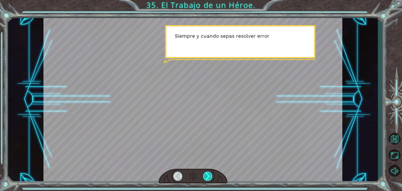
click at [207, 174] on div at bounding box center [207, 176] width 9 height 9
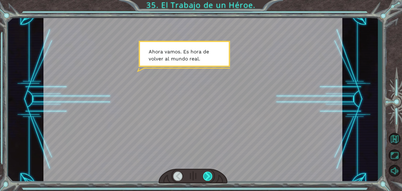
click at [207, 174] on div at bounding box center [207, 176] width 9 height 9
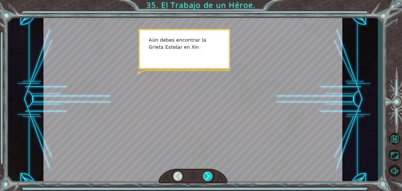
click at [207, 174] on div at bounding box center [207, 176] width 9 height 9
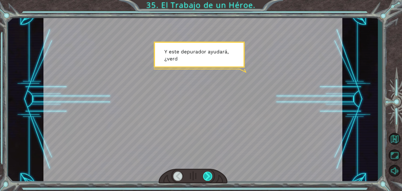
click at [207, 174] on div at bounding box center [207, 176] width 9 height 9
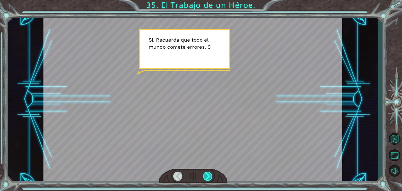
click at [207, 174] on div at bounding box center [207, 176] width 9 height 9
